Goal: Task Accomplishment & Management: Manage account settings

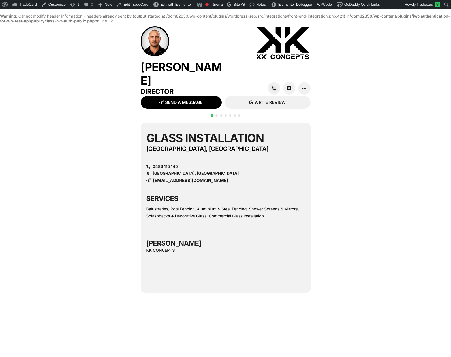
scroll to position [14, 0]
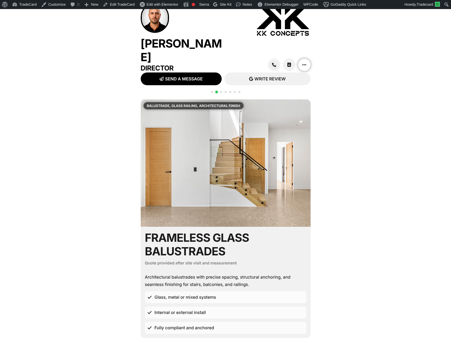
click at [310, 62] on link at bounding box center [303, 64] width 13 height 13
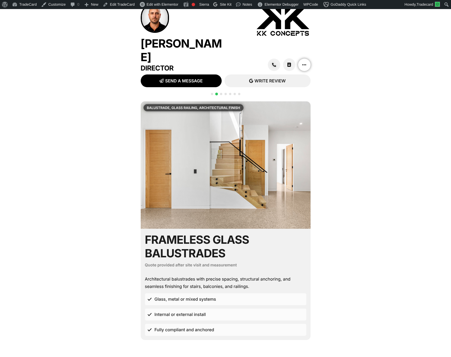
click at [302, 64] on icon at bounding box center [304, 65] width 4 height 4
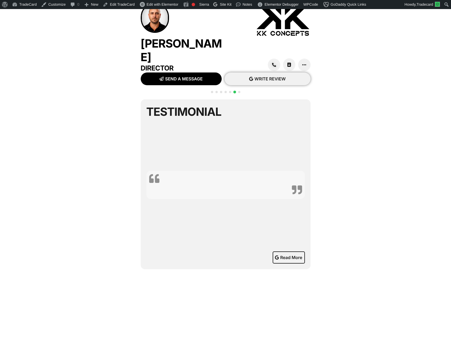
click at [270, 77] on span "WRITE REVIEW" at bounding box center [269, 79] width 31 height 4
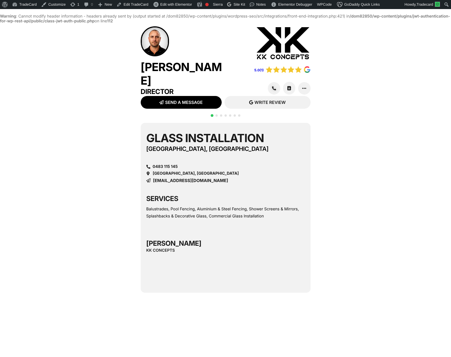
scroll to position [14, 0]
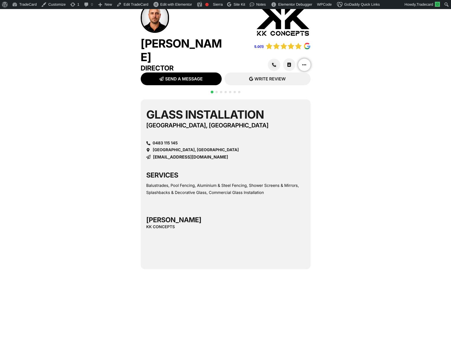
click at [306, 67] on icon at bounding box center [304, 65] width 4 height 4
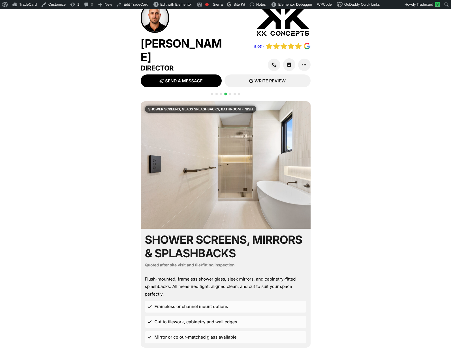
click at [211, 95] on span "Go to slide 1" at bounding box center [212, 94] width 2 height 2
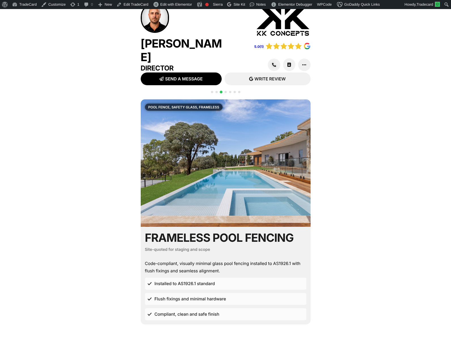
click at [212, 93] on span "Go to slide 1" at bounding box center [212, 92] width 2 height 2
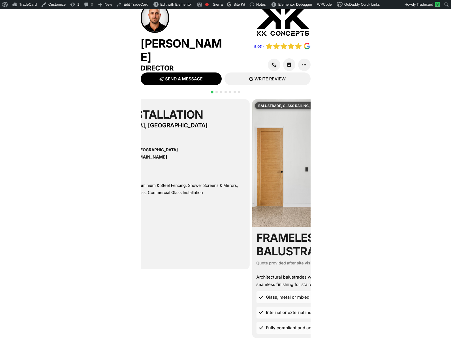
click at [186, 190] on div "Balustrades, Pool Fencing, Aluminium & Steel Fencing, Shower Screens & Mirrors,…" at bounding box center [164, 189] width 158 height 14
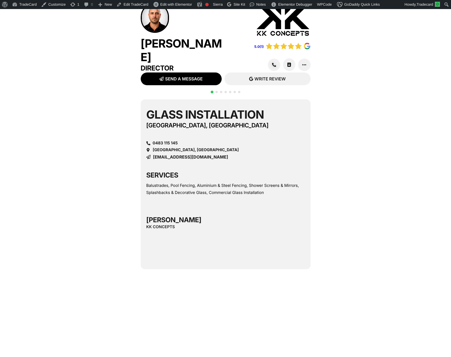
click at [203, 193] on div "Balustrades, Pool Fencing, Aluminium & Steel Fencing, Shower Screens & Mirrors,…" at bounding box center [225, 189] width 158 height 14
click at [199, 192] on div "Balustrades, Pool Fencing, Aluminium & Steel Fencing, Shower Screens & Mirrors,…" at bounding box center [225, 189] width 158 height 14
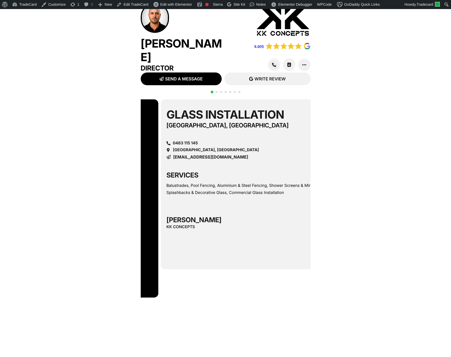
click at [215, 228] on div "Glass Installation Melbourne, VIC 0483 115 145 Melbourne, VIC kade@kk-concepts.…" at bounding box center [246, 184] width 170 height 170
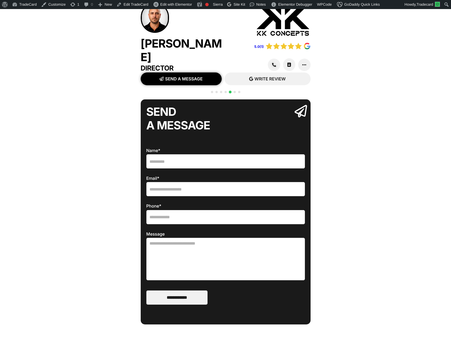
click at [193, 80] on link "SEND A MESSAGE" at bounding box center [181, 78] width 81 height 13
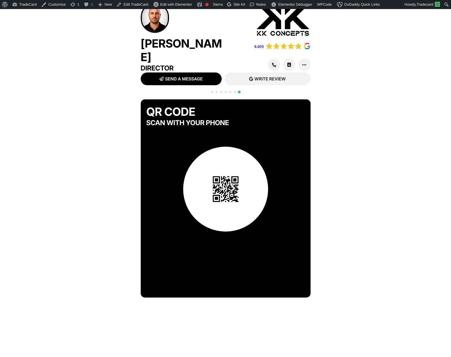
click at [211, 93] on span "Go to slide 1" at bounding box center [212, 92] width 2 height 2
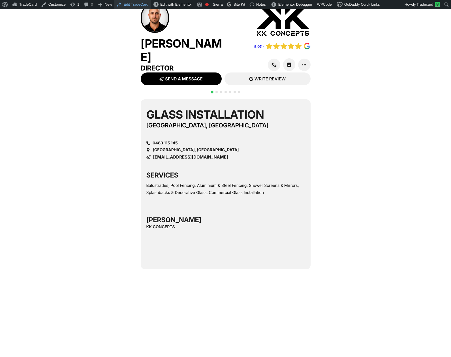
click at [133, 5] on link "Edit TradeCard" at bounding box center [132, 4] width 36 height 9
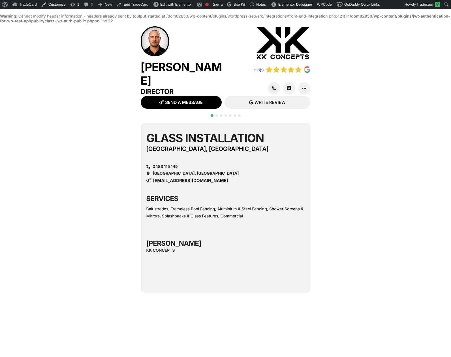
scroll to position [14, 0]
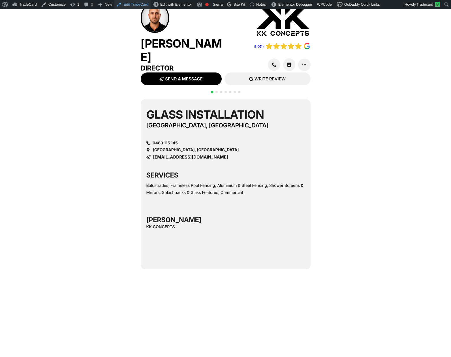
click at [129, 3] on link "Edit TradeCard" at bounding box center [132, 4] width 36 height 9
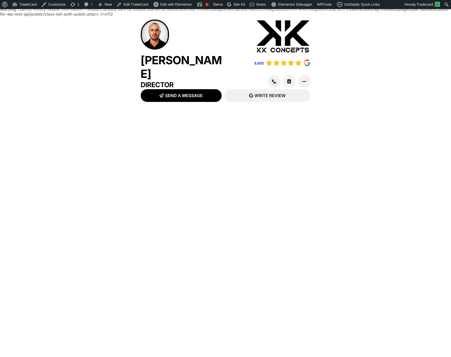
scroll to position [14, 0]
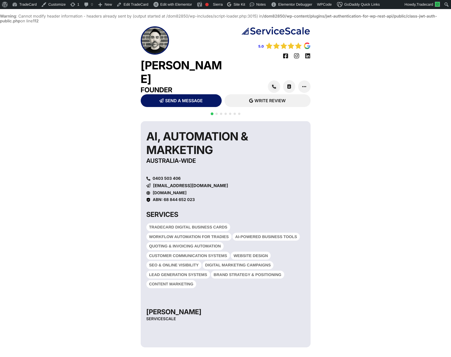
scroll to position [14, 0]
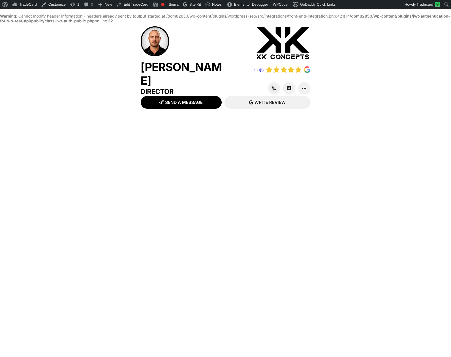
scroll to position [14, 0]
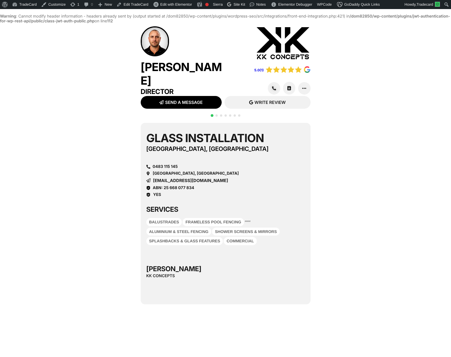
scroll to position [14, 0]
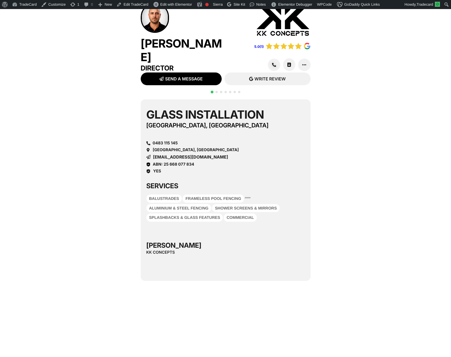
click at [216, 93] on span "Go to slide 2" at bounding box center [216, 92] width 2 height 2
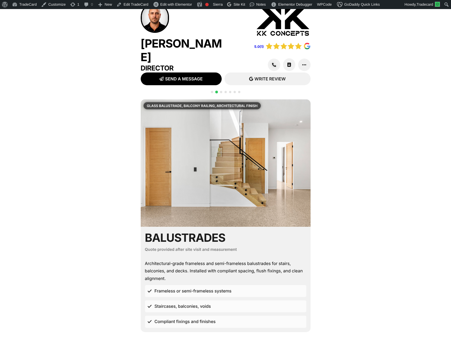
click at [221, 93] on span "Go to slide 3" at bounding box center [221, 92] width 2 height 2
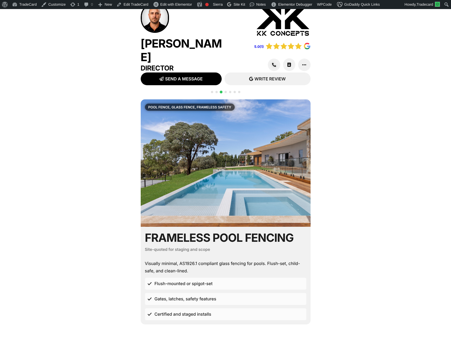
click at [230, 93] on span "Go to slide 5" at bounding box center [230, 92] width 2 height 2
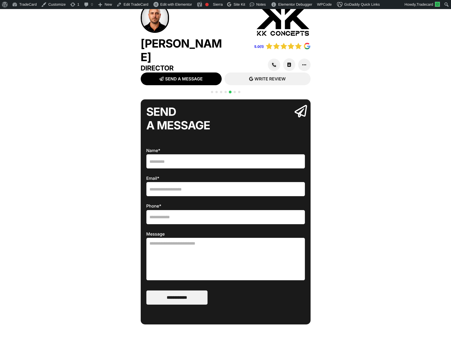
click at [225, 93] on span "Go to slide 4" at bounding box center [225, 92] width 2 height 2
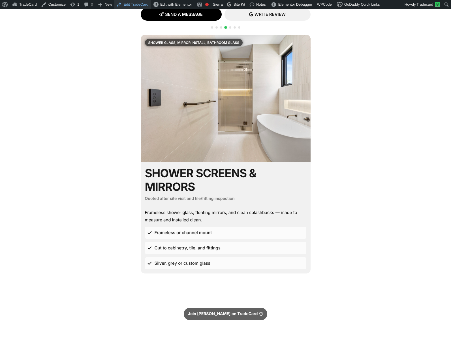
scroll to position [81, 0]
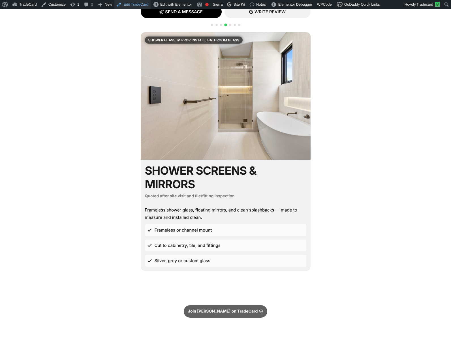
click at [134, 5] on link "Edit TradeCard" at bounding box center [132, 4] width 36 height 9
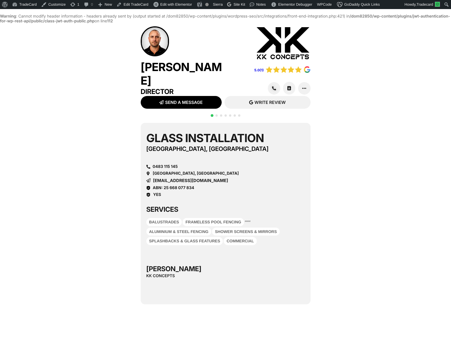
scroll to position [14, 0]
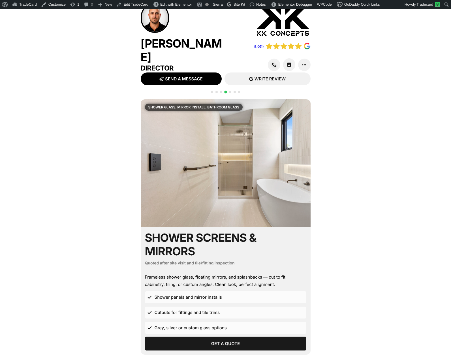
drag, startPoint x: 176, startPoint y: 72, endPoint x: 170, endPoint y: 70, distance: 6.0
click at [175, 72] on div "Kade Carey Director" at bounding box center [183, 38] width 85 height 70
click at [106, 72] on div "Kade Carey Director 5.0(1) SEND MESSAGE SMS READ REVIEWS" at bounding box center [225, 222] width 451 height 444
